Goal: Transaction & Acquisition: Book appointment/travel/reservation

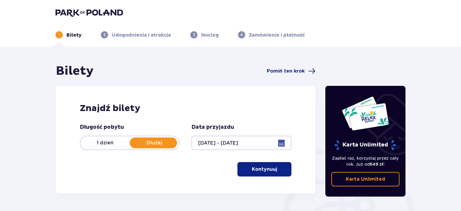
scroll to position [95, 0]
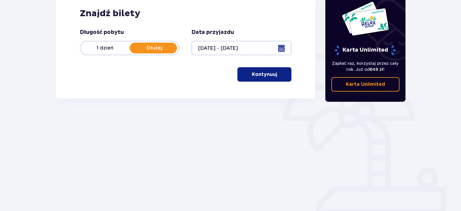
click at [270, 77] on p "Kontynuuj" at bounding box center [264, 74] width 25 height 7
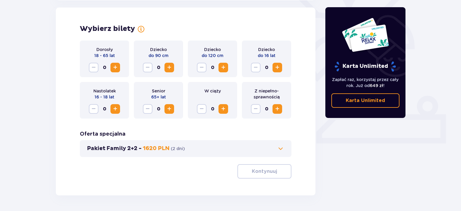
scroll to position [167, 0]
click at [115, 66] on span "Zwiększ" at bounding box center [115, 67] width 7 height 7
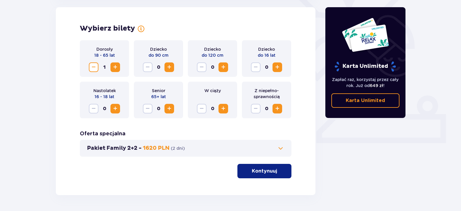
click at [115, 66] on span "Zwiększ" at bounding box center [115, 67] width 7 height 7
click at [169, 70] on span "Zwiększ" at bounding box center [169, 67] width 7 height 7
click at [225, 68] on span "Zwiększ" at bounding box center [223, 67] width 7 height 7
click at [262, 172] on p "Kontynuuj" at bounding box center [264, 171] width 25 height 7
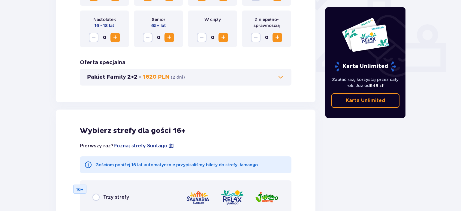
scroll to position [365, 0]
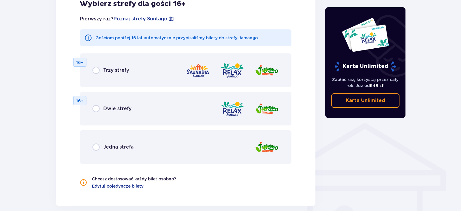
click at [97, 149] on input "radio" at bounding box center [95, 147] width 7 height 7
radio input "true"
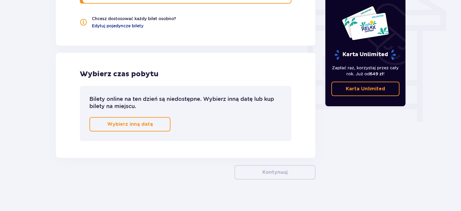
scroll to position [530, 0]
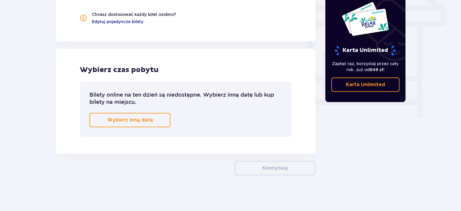
click at [128, 116] on button "Wybierz inną datę" at bounding box center [129, 120] width 81 height 14
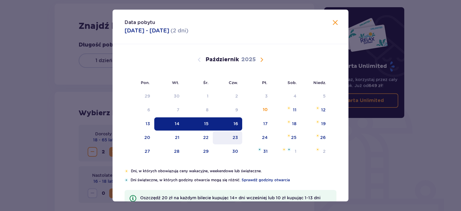
scroll to position [79, 0]
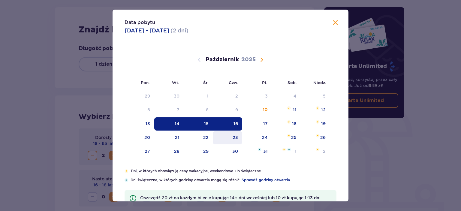
drag, startPoint x: 180, startPoint y: 138, endPoint x: 236, endPoint y: 138, distance: 56.1
click at [180, 138] on div "21" at bounding box center [169, 137] width 30 height 13
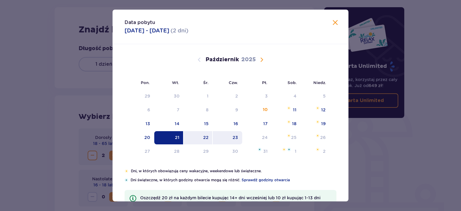
click at [236, 138] on div "23" at bounding box center [235, 138] width 5 height 6
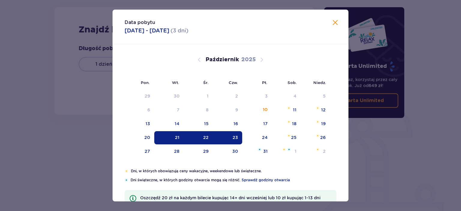
type input "[DATE] - [DATE]"
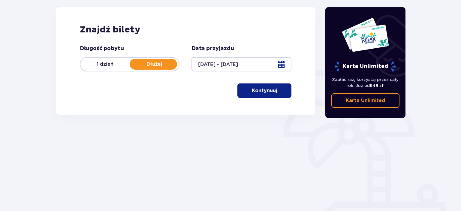
scroll to position [95, 0]
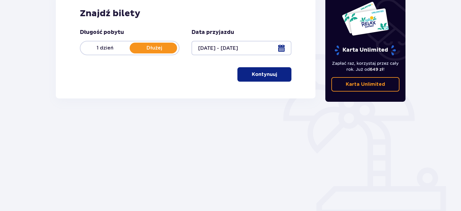
click at [259, 75] on p "Kontynuuj" at bounding box center [264, 74] width 25 height 7
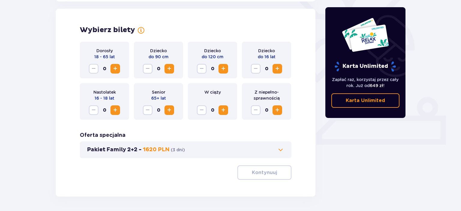
scroll to position [167, 0]
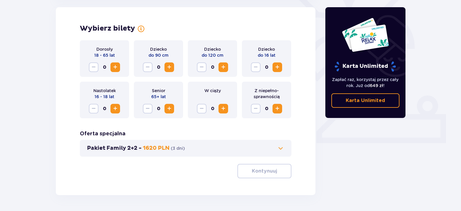
click at [114, 71] on span "Zwiększ" at bounding box center [115, 67] width 7 height 7
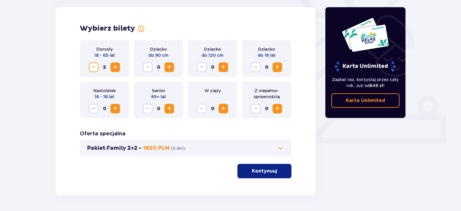
click at [167, 70] on button "Zwiększ" at bounding box center [170, 67] width 10 height 10
click at [225, 71] on button "Zwiększ" at bounding box center [224, 67] width 10 height 10
click at [255, 174] on p "Kontynuuj" at bounding box center [264, 171] width 25 height 7
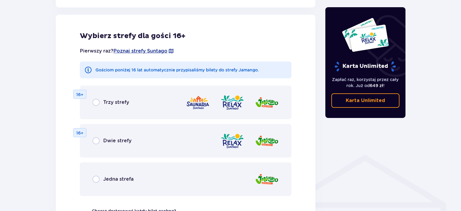
scroll to position [333, 0]
click at [96, 178] on input "radio" at bounding box center [95, 178] width 7 height 7
radio input "true"
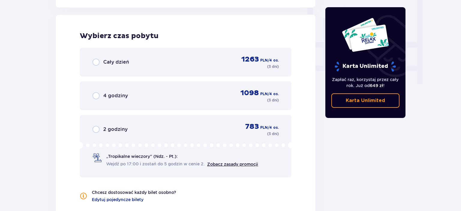
scroll to position [564, 0]
click at [96, 62] on input "radio" at bounding box center [95, 61] width 7 height 7
radio input "true"
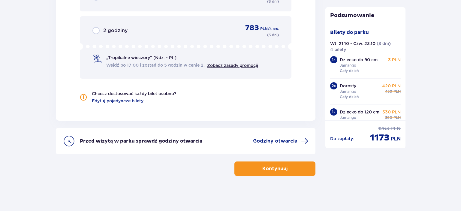
scroll to position [504, 0]
